Goal: Information Seeking & Learning: Learn about a topic

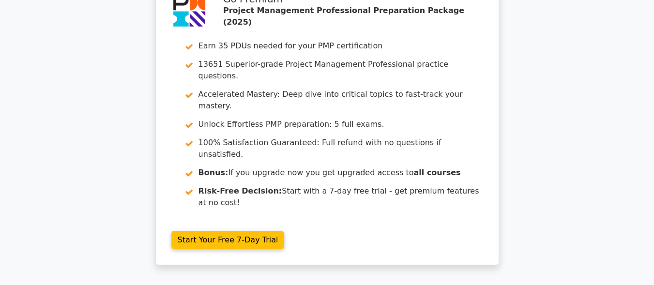
scroll to position [1837, 0]
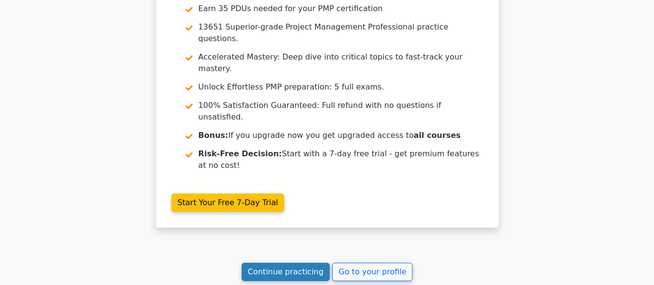
click at [291, 263] on link "Continue practicing" at bounding box center [286, 272] width 89 height 18
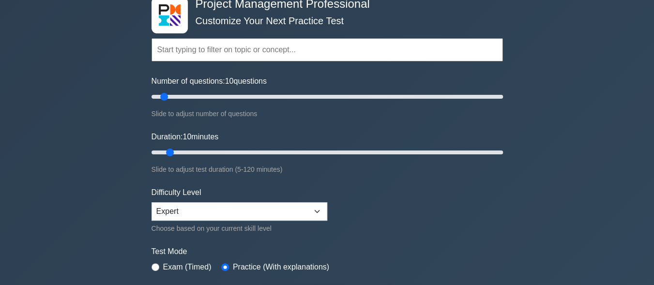
scroll to position [58, 0]
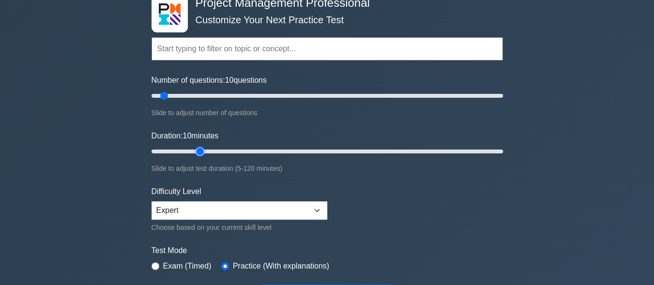
click at [195, 151] on input "Duration: 10 minutes" at bounding box center [326, 152] width 351 height 12
click at [216, 152] on input "Duration: 25 minutes" at bounding box center [326, 152] width 351 height 12
type input "30"
click at [227, 151] on input "Duration: 30 minutes" at bounding box center [326, 152] width 351 height 12
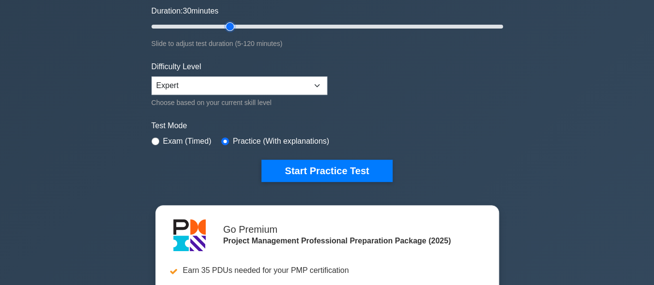
scroll to position [194, 0]
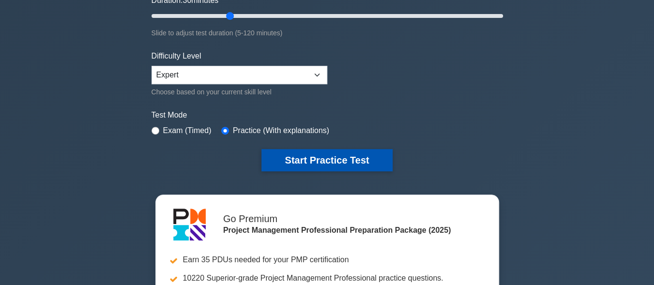
click at [316, 164] on button "Start Practice Test" at bounding box center [326, 160] width 131 height 22
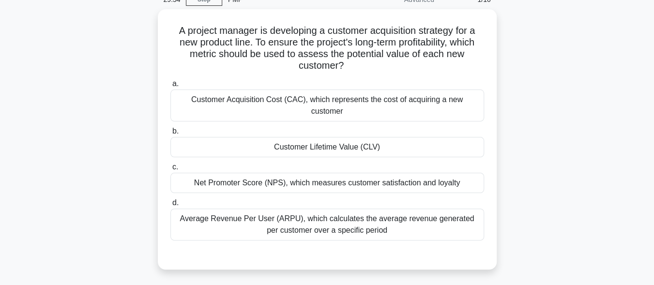
scroll to position [58, 0]
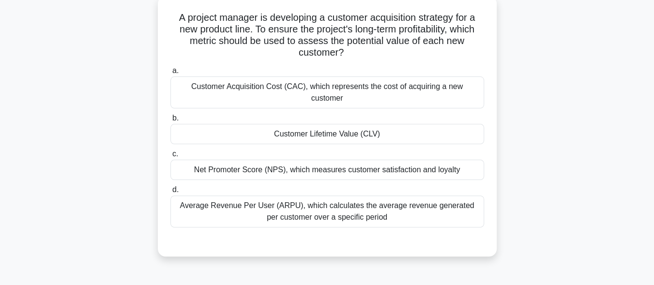
click at [371, 127] on div "Customer Lifetime Value (CLV)" at bounding box center [327, 134] width 314 height 20
click at [170, 121] on input "b. Customer Lifetime Value (CLV)" at bounding box center [170, 118] width 0 height 6
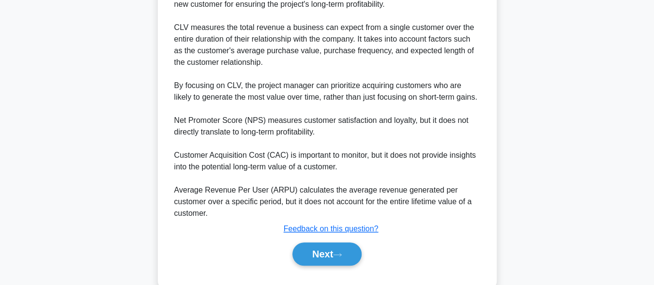
scroll to position [345, 0]
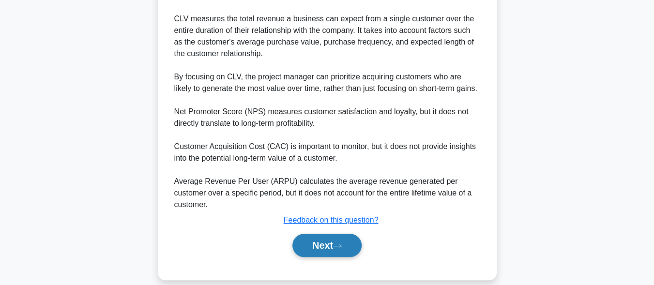
click at [327, 234] on button "Next" at bounding box center [326, 245] width 69 height 23
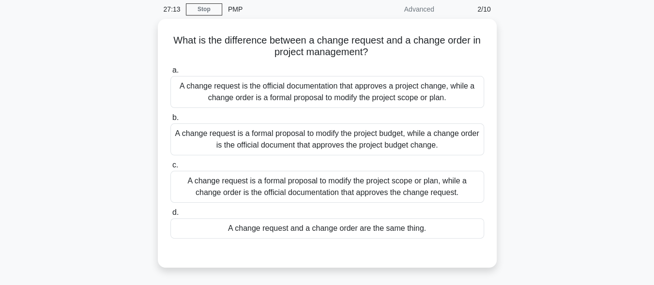
scroll to position [12, 0]
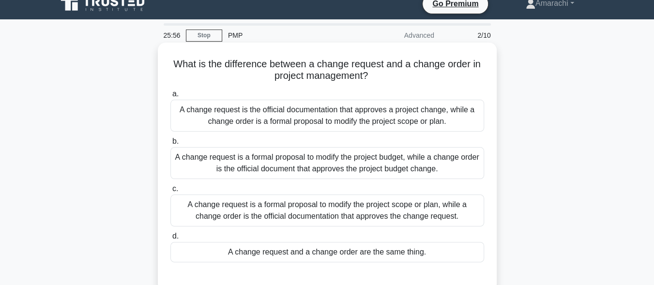
click at [322, 207] on div "A change request is a formal proposal to modify the project scope or plan, whil…" at bounding box center [327, 211] width 314 height 32
click at [170, 192] on input "c. A change request is a formal proposal to modify the project scope or plan, w…" at bounding box center [170, 189] width 0 height 6
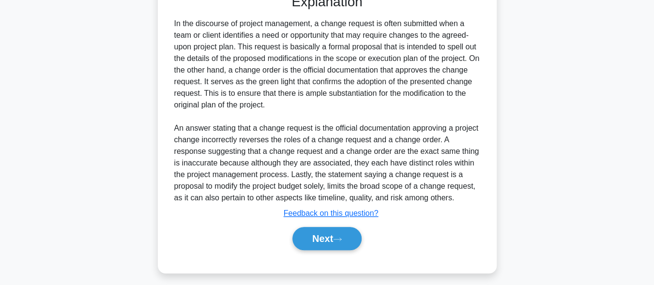
scroll to position [299, 0]
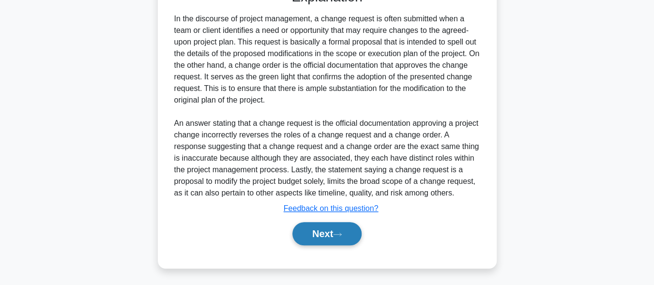
click at [338, 230] on button "Next" at bounding box center [326, 233] width 69 height 23
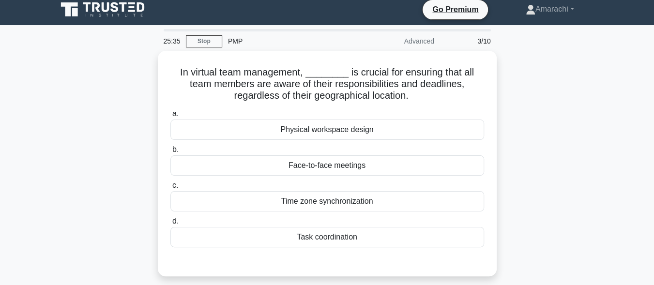
scroll to position [5, 0]
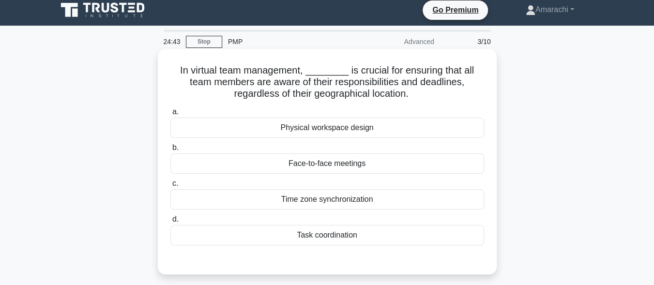
click at [318, 238] on div "Task coordination" at bounding box center [327, 235] width 314 height 20
click at [170, 223] on input "d. Task coordination" at bounding box center [170, 219] width 0 height 6
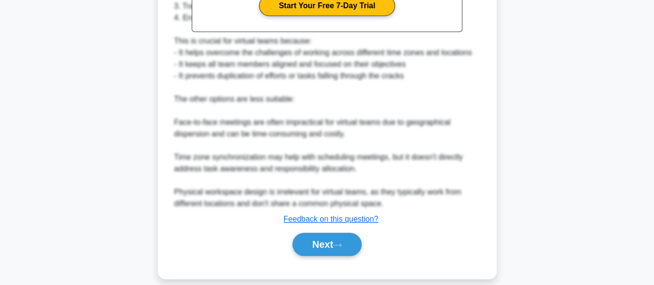
scroll to position [368, 0]
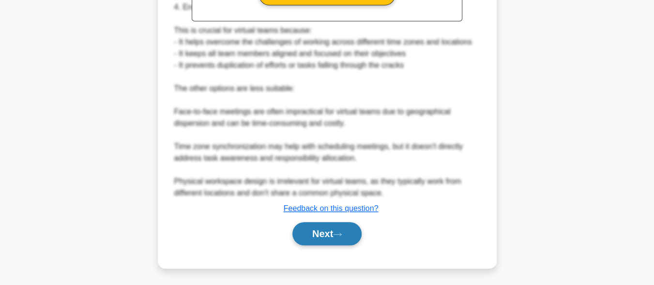
click at [342, 235] on icon at bounding box center [337, 234] width 9 height 5
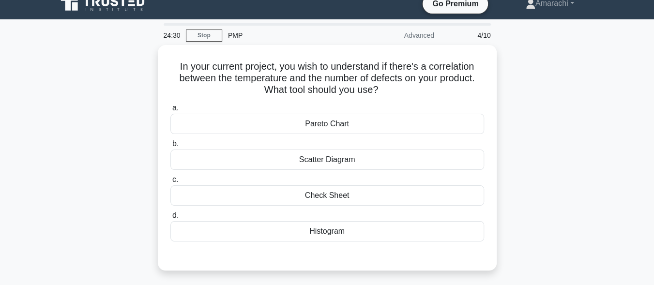
scroll to position [5, 0]
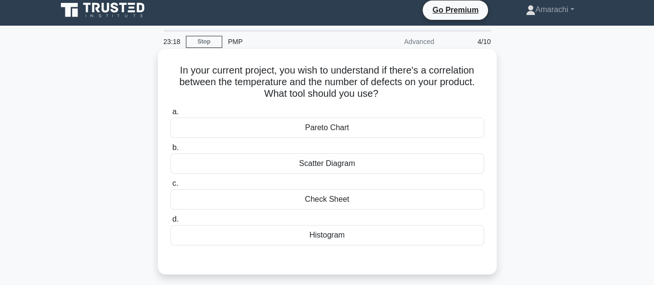
click at [329, 128] on div "Pareto Chart" at bounding box center [327, 128] width 314 height 20
click at [170, 115] on input "a. Pareto Chart" at bounding box center [170, 112] width 0 height 6
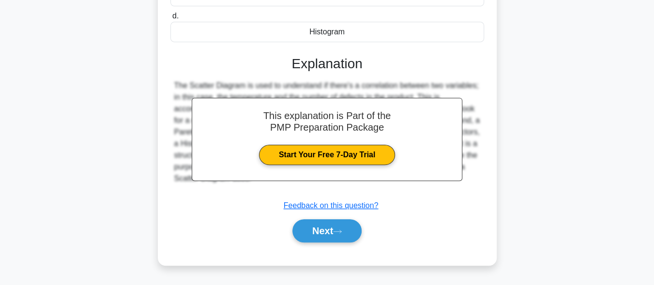
scroll to position [238, 0]
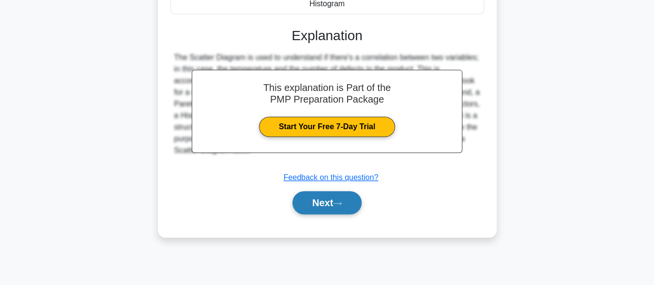
click at [326, 210] on button "Next" at bounding box center [326, 202] width 69 height 23
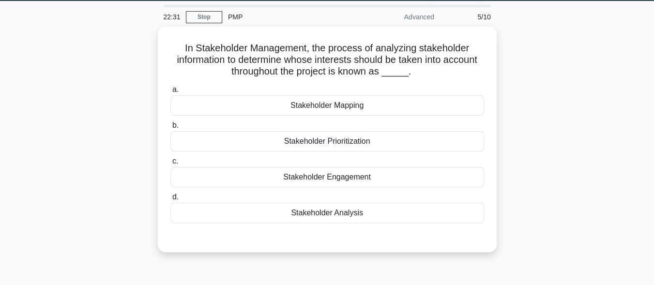
scroll to position [25, 0]
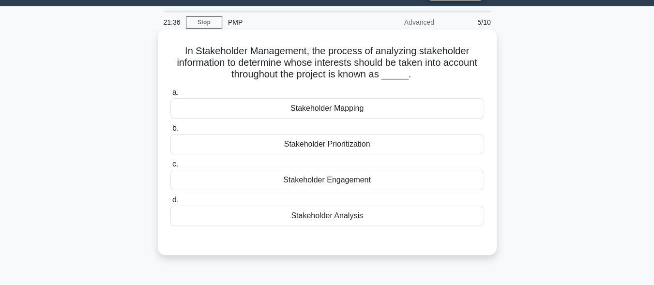
click at [318, 216] on div "Stakeholder Analysis" at bounding box center [327, 216] width 314 height 20
click at [170, 203] on input "d. Stakeholder Analysis" at bounding box center [170, 200] width 0 height 6
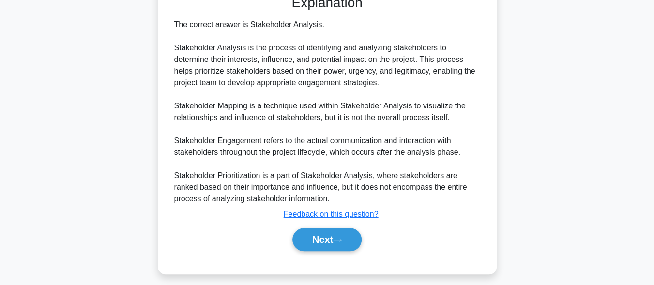
scroll to position [275, 0]
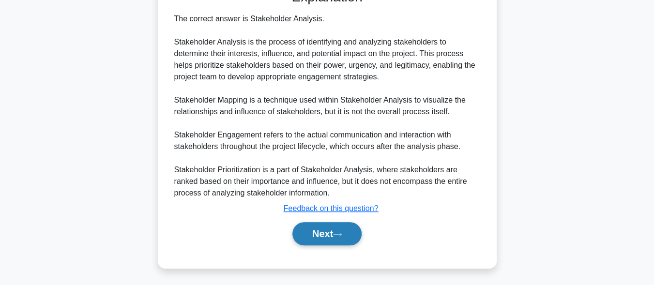
click at [331, 233] on button "Next" at bounding box center [326, 233] width 69 height 23
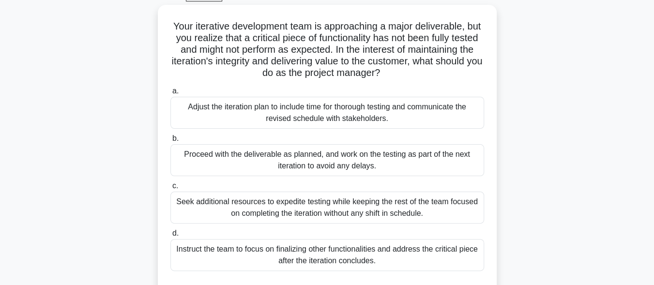
scroll to position [44, 0]
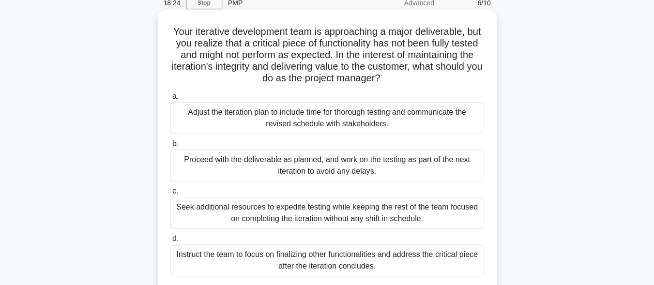
click at [317, 168] on div "Proceed with the deliverable as planned, and work on the testing as part of the…" at bounding box center [327, 166] width 314 height 32
click at [170, 147] on input "b. Proceed with the deliverable as planned, and work on the testing as part of …" at bounding box center [170, 144] width 0 height 6
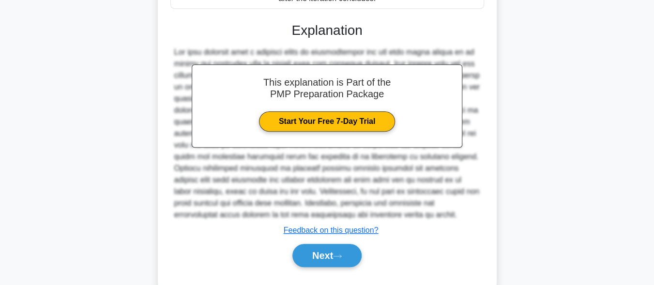
scroll to position [335, 0]
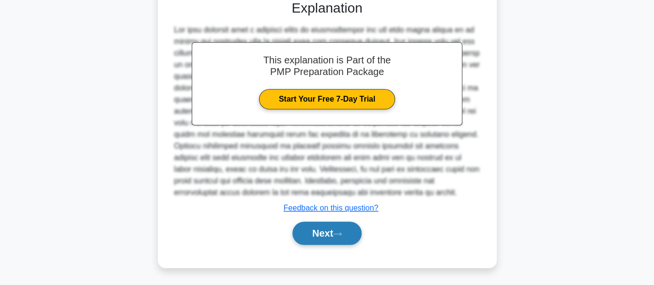
click at [342, 228] on button "Next" at bounding box center [326, 233] width 69 height 23
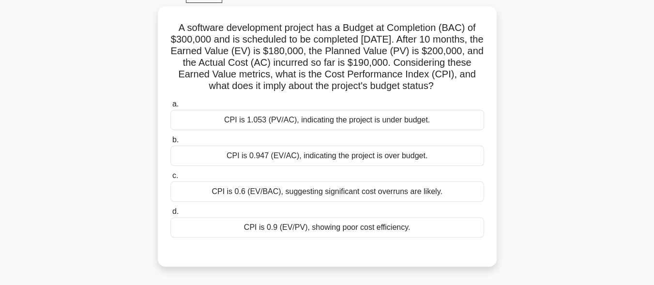
scroll to position [44, 0]
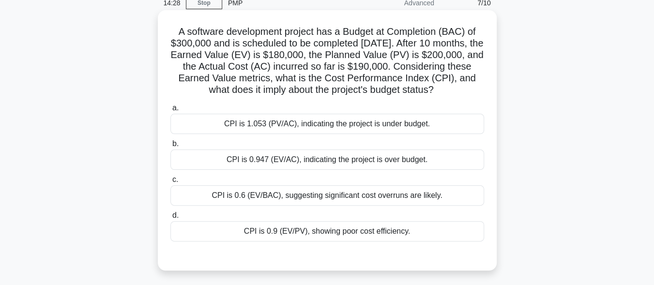
click at [363, 170] on div "CPI is 0.947 (EV/AC), indicating the project is over budget." at bounding box center [327, 160] width 314 height 20
click at [170, 147] on input "b. CPI is 0.947 (EV/AC), indicating the project is over budget." at bounding box center [170, 144] width 0 height 6
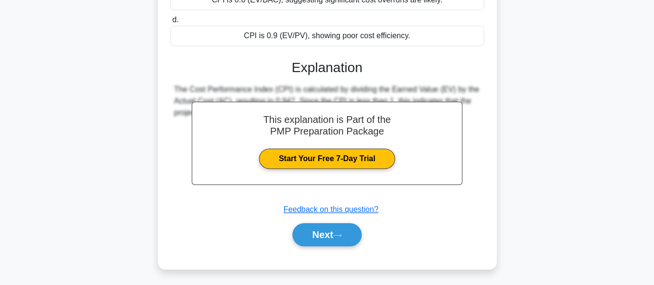
scroll to position [252, 0]
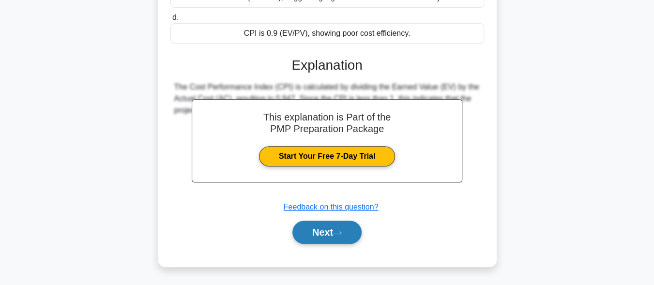
click at [317, 238] on button "Next" at bounding box center [326, 232] width 69 height 23
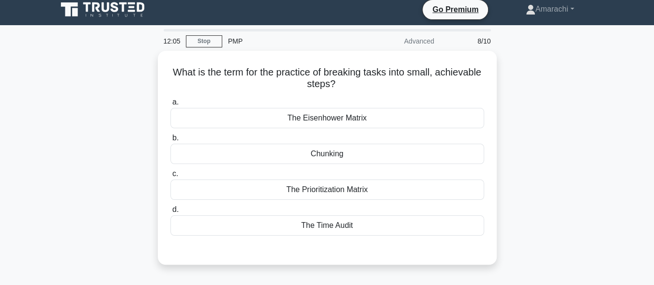
scroll to position [5, 0]
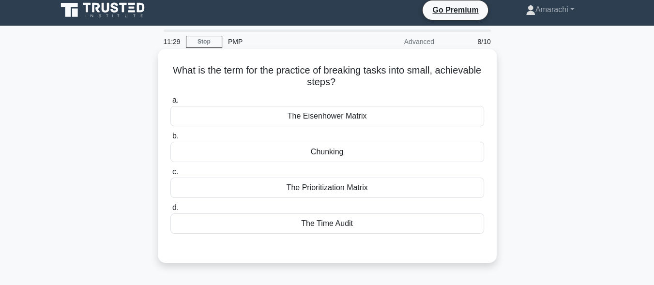
click at [331, 190] on div "The Prioritization Matrix" at bounding box center [327, 188] width 314 height 20
click at [170, 175] on input "c. The Prioritization Matrix" at bounding box center [170, 172] width 0 height 6
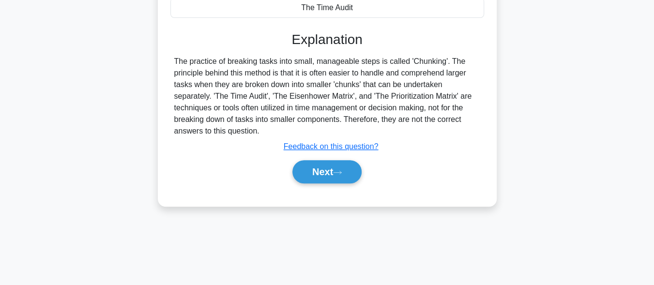
scroll to position [238, 0]
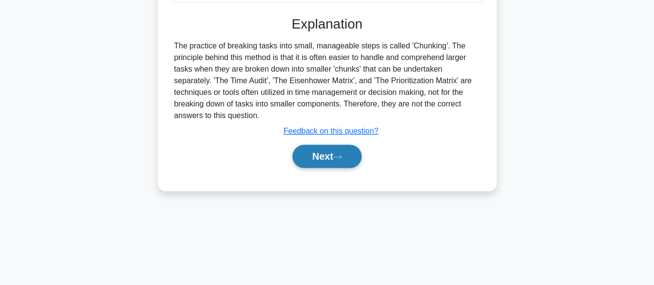
click at [322, 159] on button "Next" at bounding box center [326, 156] width 69 height 23
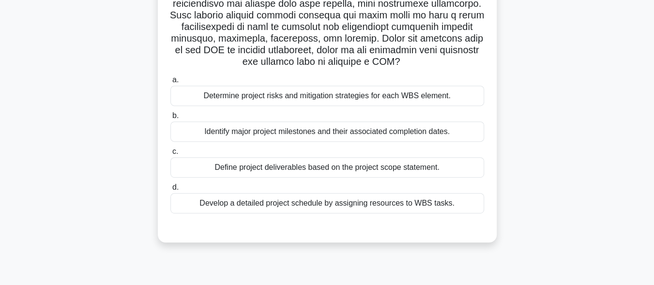
scroll to position [199, 0]
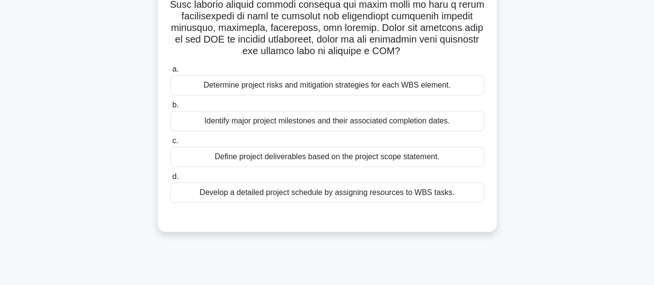
click at [356, 86] on div "Determine project risks and mitigation strategies for each WBS element." at bounding box center [327, 85] width 314 height 20
click at [170, 73] on input "a. Determine project risks and mitigation strategies for each WBS element." at bounding box center [170, 69] width 0 height 6
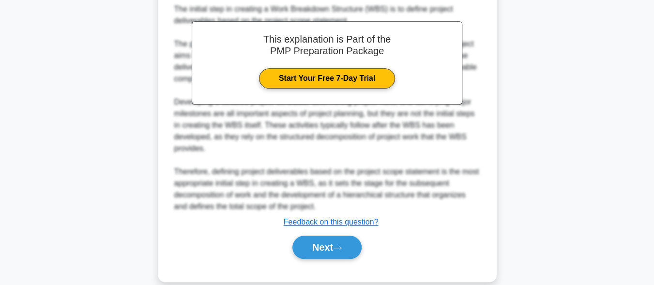
scroll to position [451, 0]
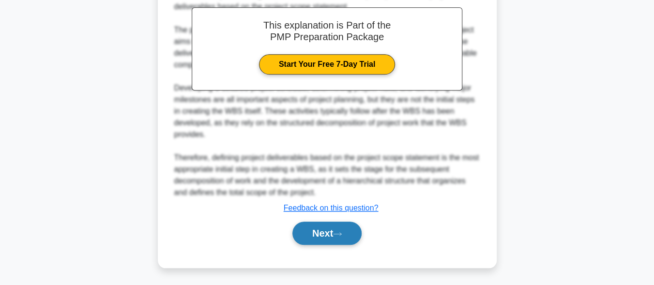
click at [355, 241] on button "Next" at bounding box center [326, 233] width 69 height 23
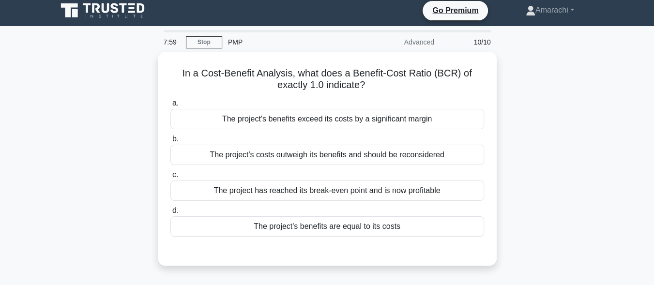
scroll to position [0, 0]
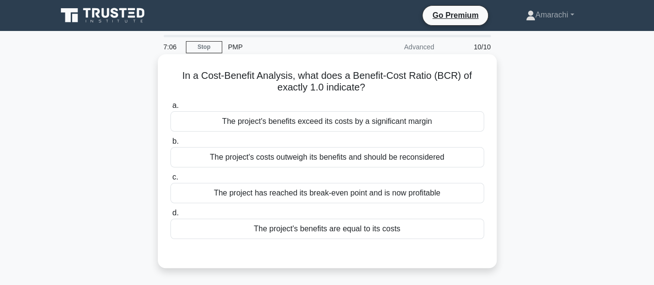
click at [341, 231] on div "The project's benefits are equal to its costs" at bounding box center [327, 229] width 314 height 20
click at [170, 216] on input "d. The project's benefits are equal to its costs" at bounding box center [170, 213] width 0 height 6
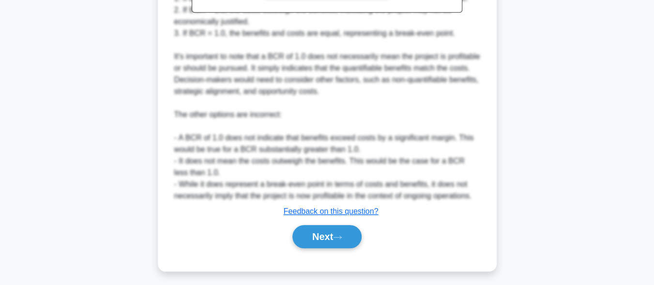
scroll to position [368, 0]
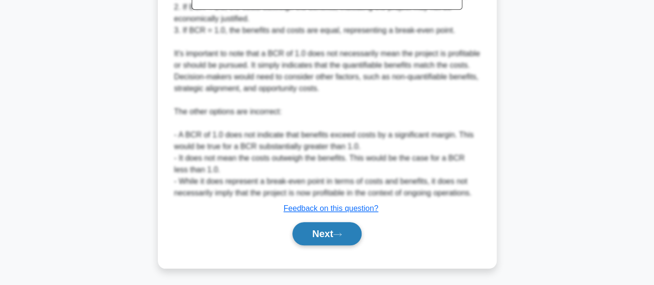
click at [322, 234] on button "Next" at bounding box center [326, 233] width 69 height 23
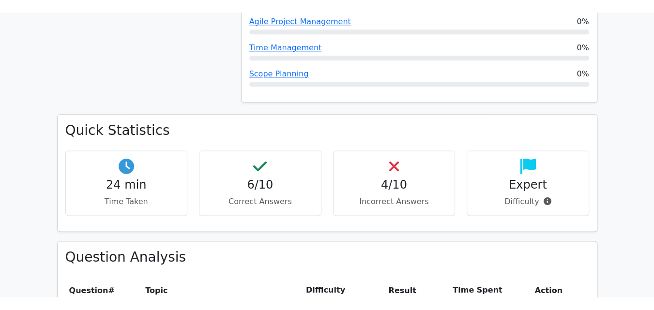
scroll to position [626, 0]
